Goal: Information Seeking & Learning: Understand process/instructions

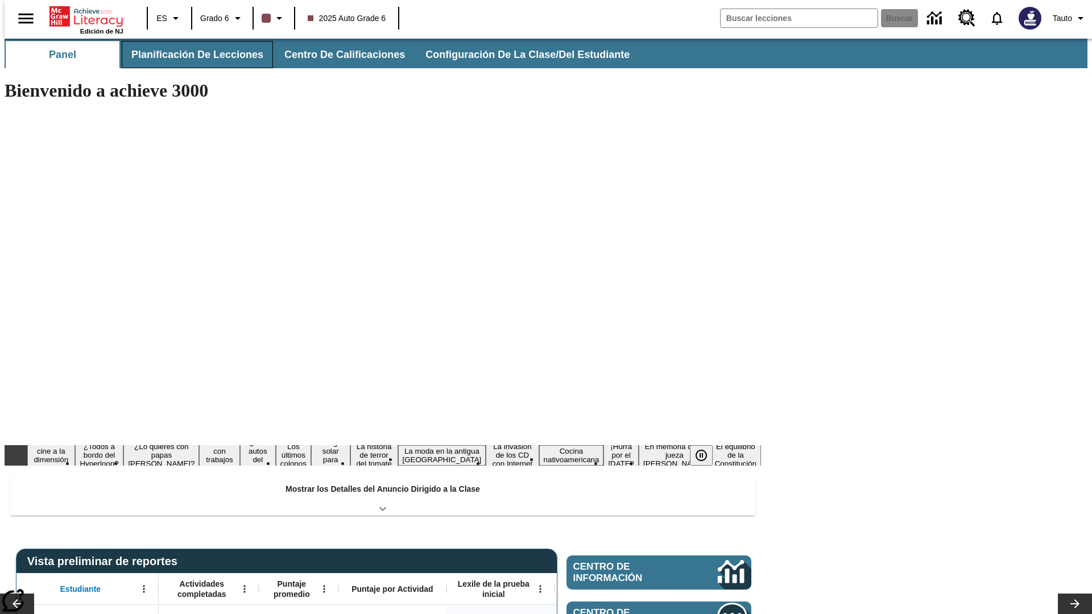
click at [191, 55] on button "Planificación de lecciones" at bounding box center [197, 54] width 151 height 27
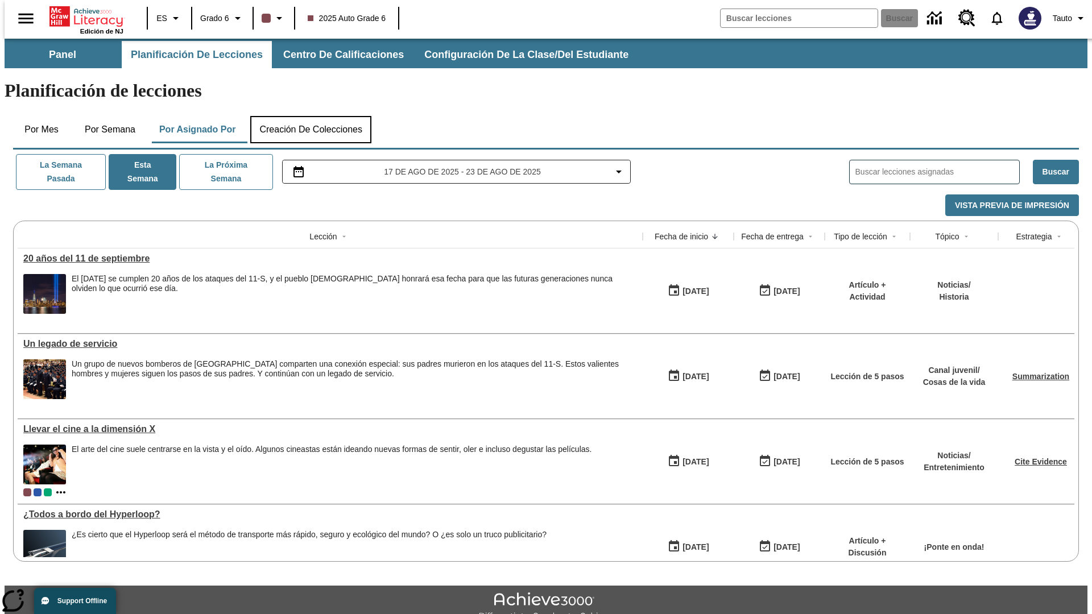
click at [311, 116] on button "Creación de colecciones" at bounding box center [310, 129] width 121 height 27
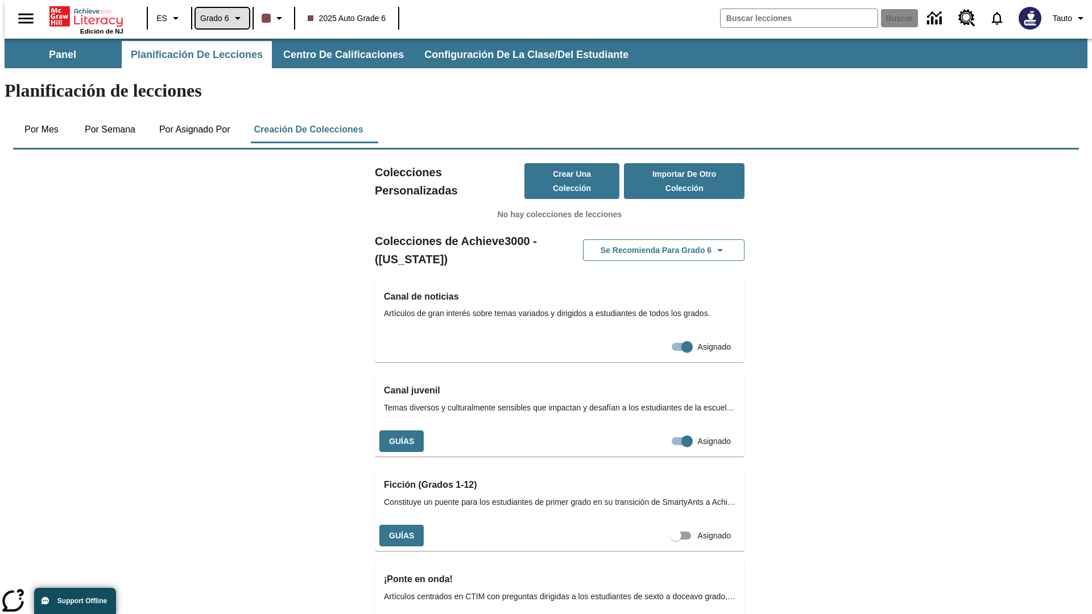
click at [218, 18] on span "Grado 6" at bounding box center [214, 19] width 29 height 12
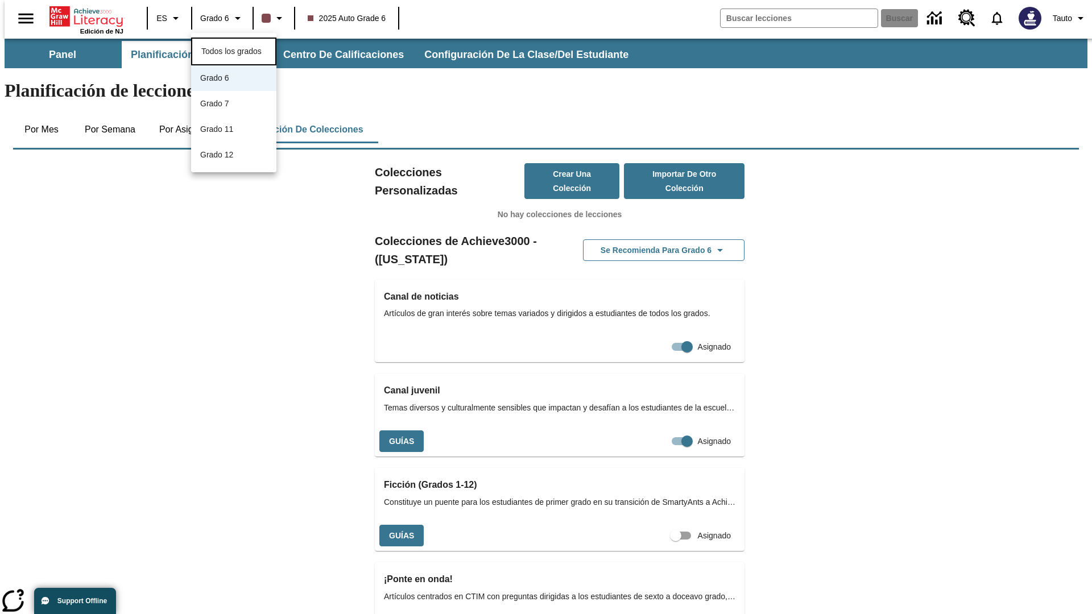
click at [234, 50] on span "Todos los grados" at bounding box center [231, 51] width 60 height 9
